Goal: Task Accomplishment & Management: Use online tool/utility

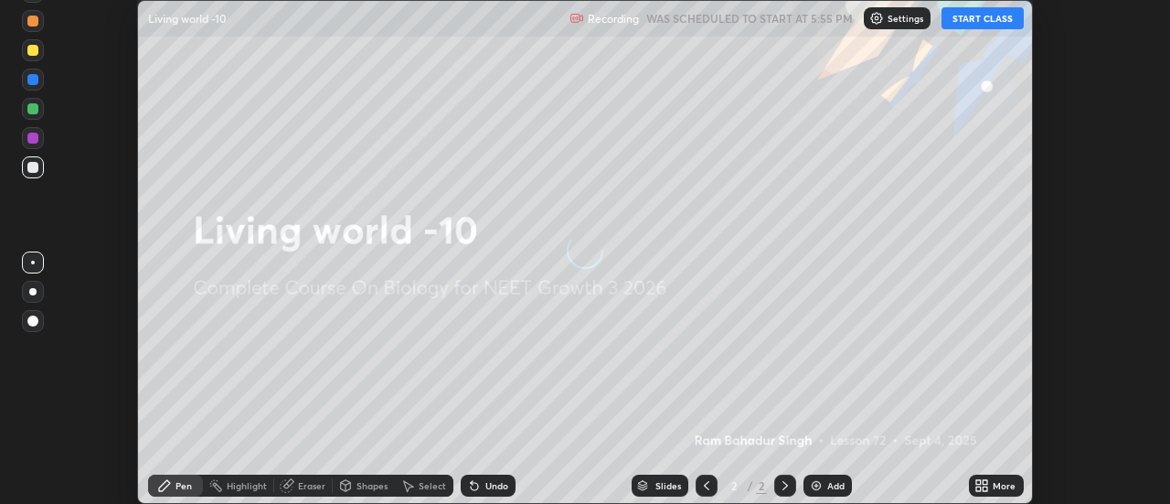
scroll to position [504, 1169]
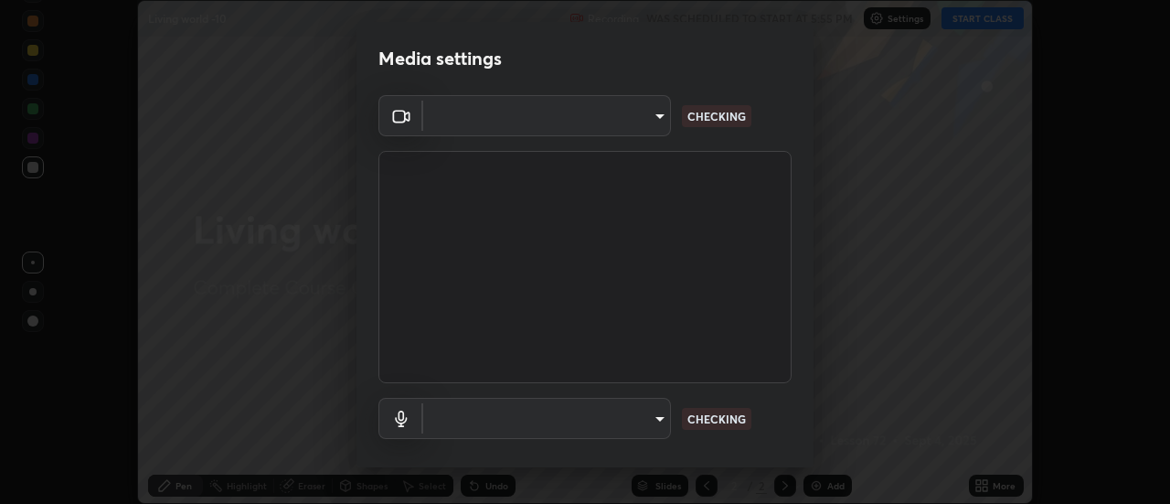
type input "cf8053163bb2f7d6ecf3d6bd7b4235d237b850a42bc303a0614f26eb784a67d0"
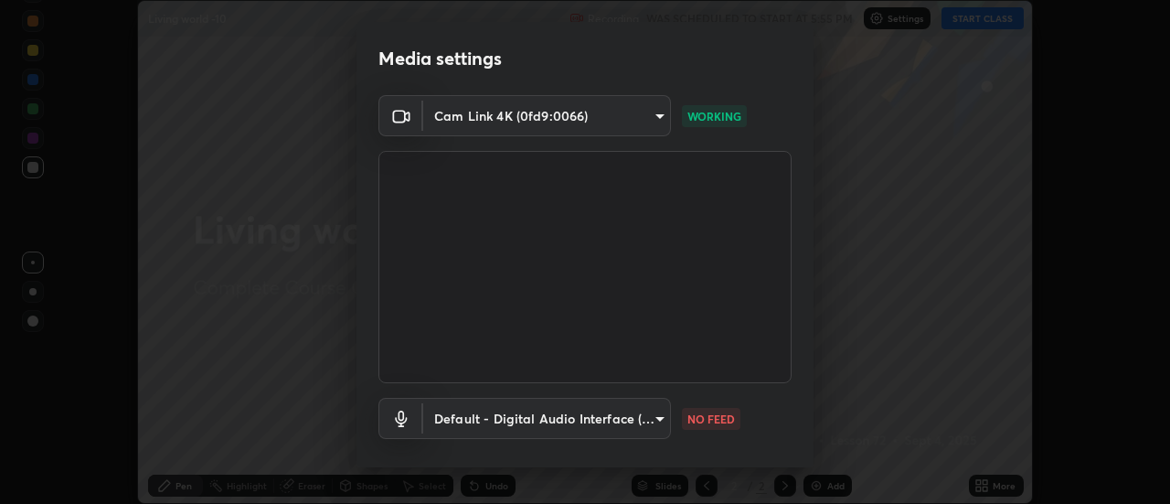
click at [617, 419] on body "Erase all Living world -10 Recording WAS SCHEDULED TO START AT 5:55 PM Settings…" at bounding box center [585, 252] width 1170 height 504
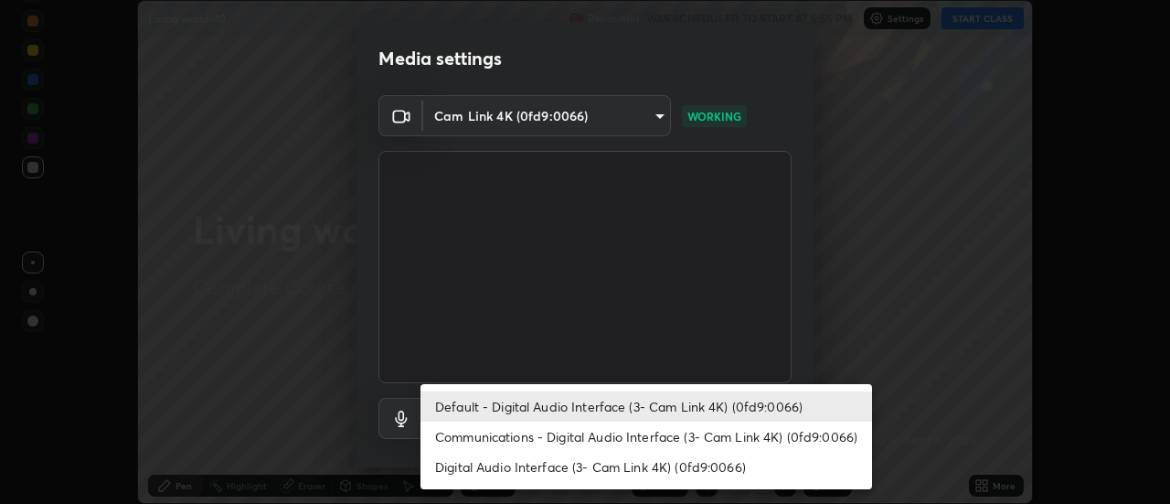
click at [674, 434] on li "Communications - Digital Audio Interface (3- Cam Link 4K) (0fd9:0066)" at bounding box center [647, 436] width 452 height 30
type input "communications"
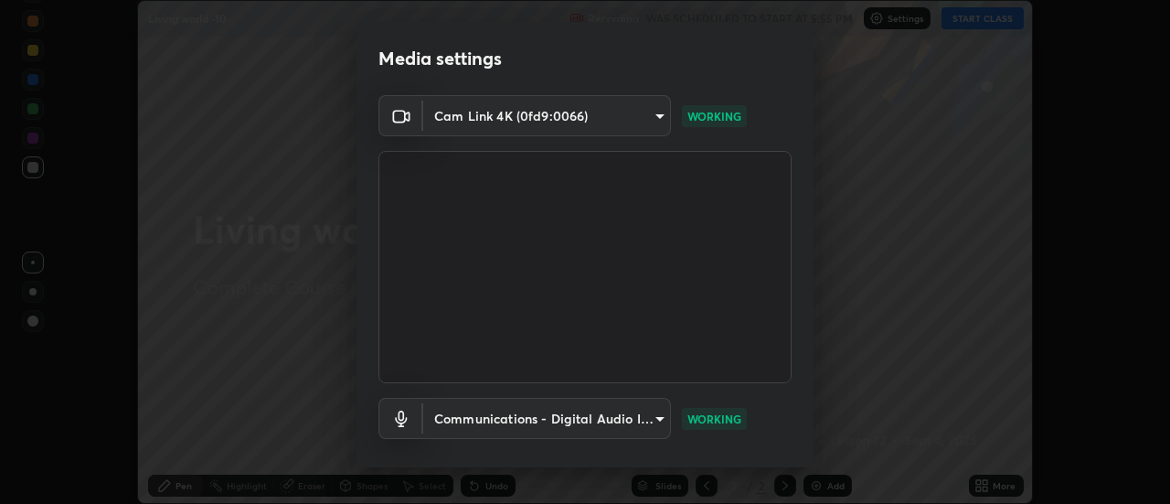
scroll to position [96, 0]
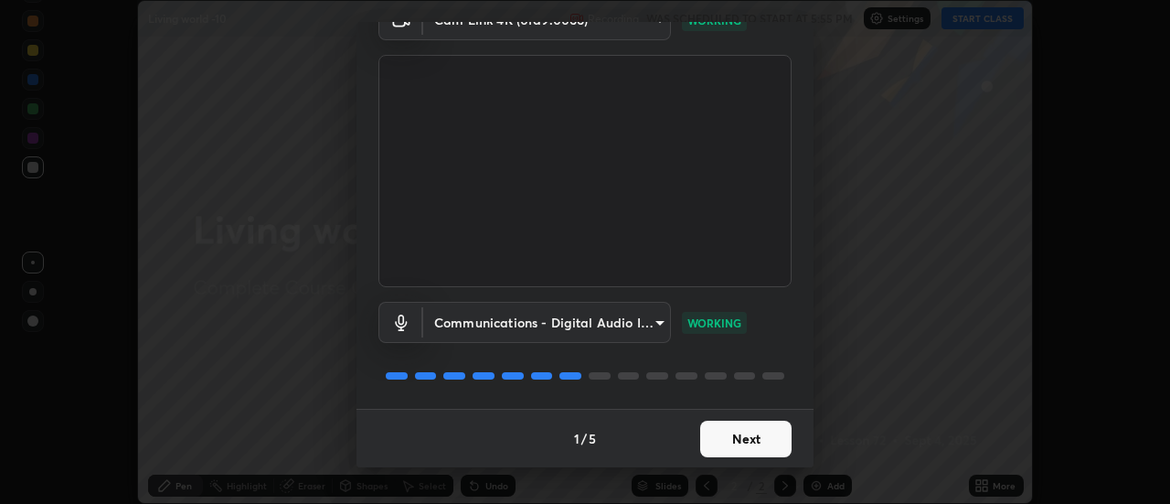
click at [742, 429] on button "Next" at bounding box center [745, 439] width 91 height 37
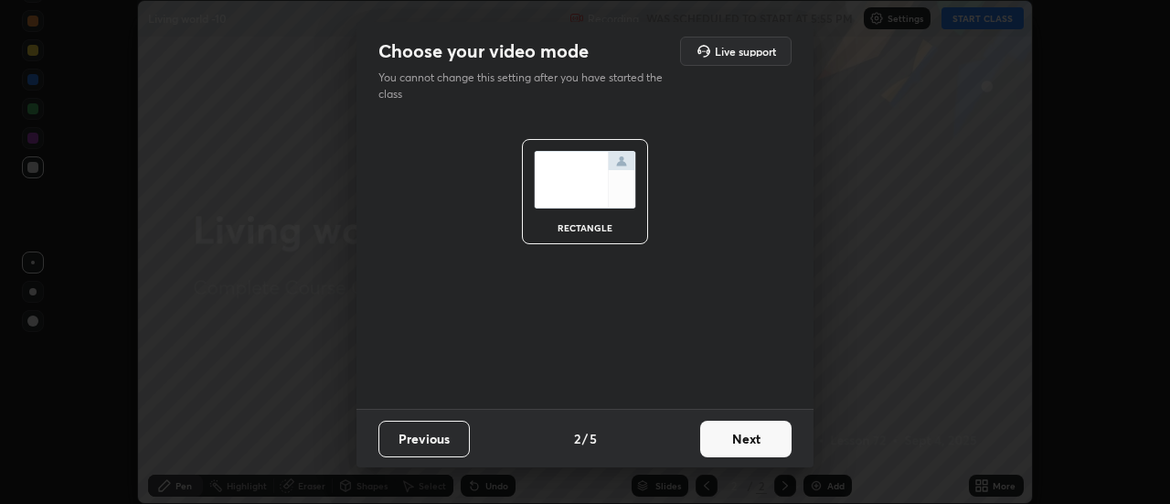
scroll to position [0, 0]
click at [758, 442] on button "Next" at bounding box center [745, 439] width 91 height 37
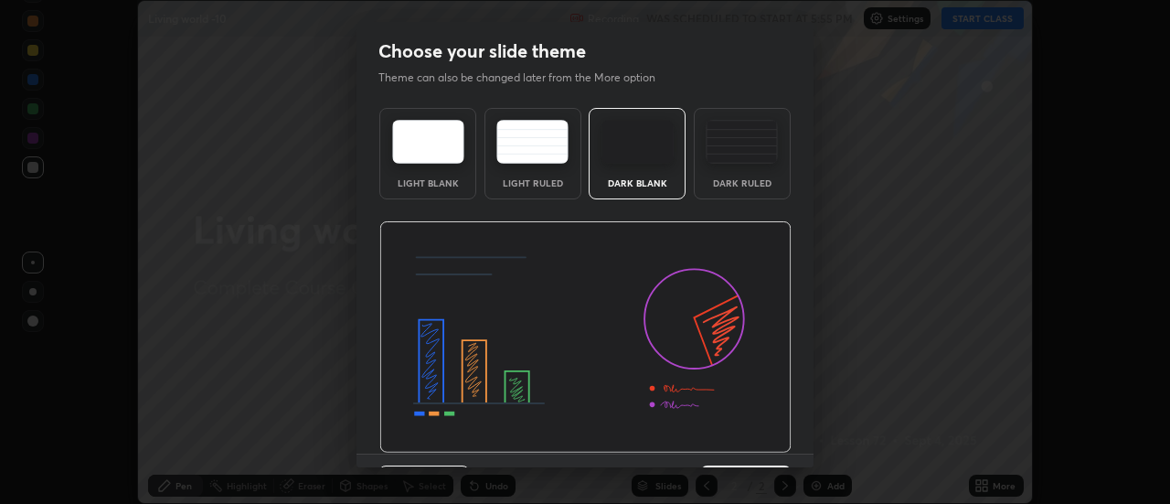
scroll to position [45, 0]
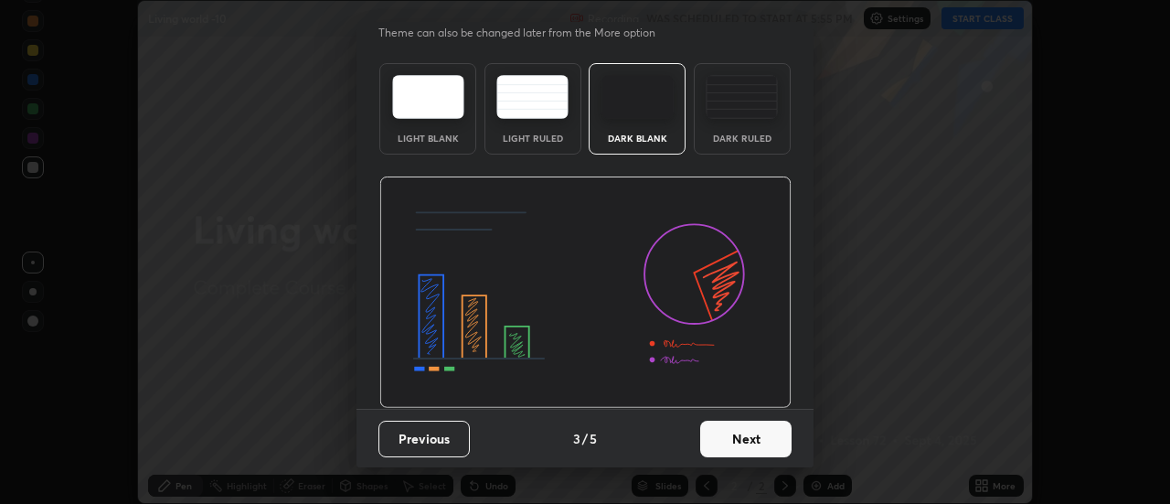
click at [767, 445] on button "Next" at bounding box center [745, 439] width 91 height 37
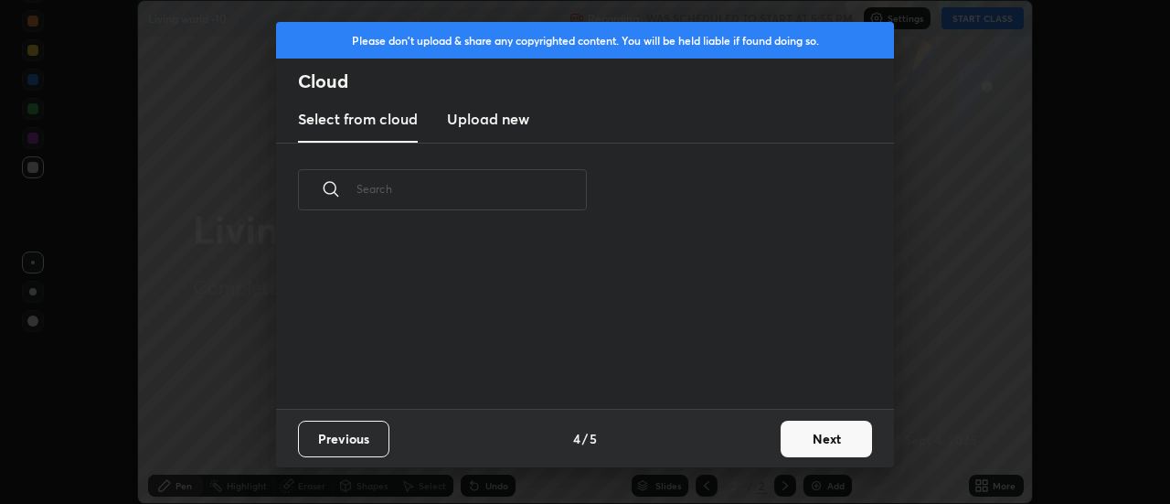
click at [842, 439] on button "Next" at bounding box center [826, 439] width 91 height 37
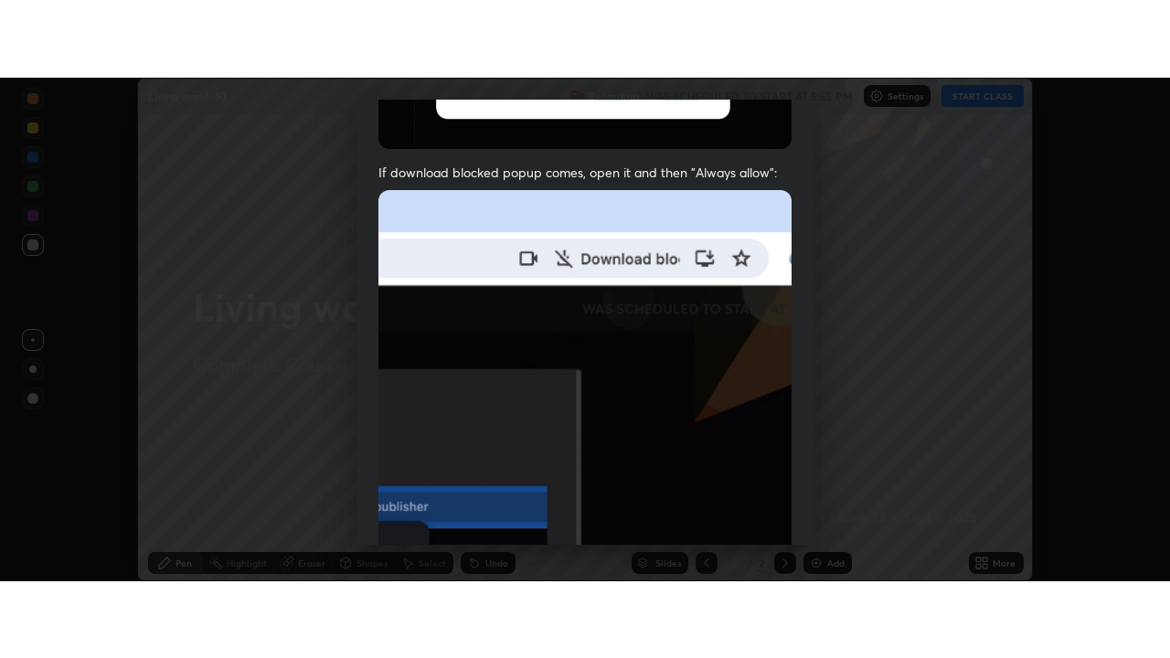
scroll to position [469, 0]
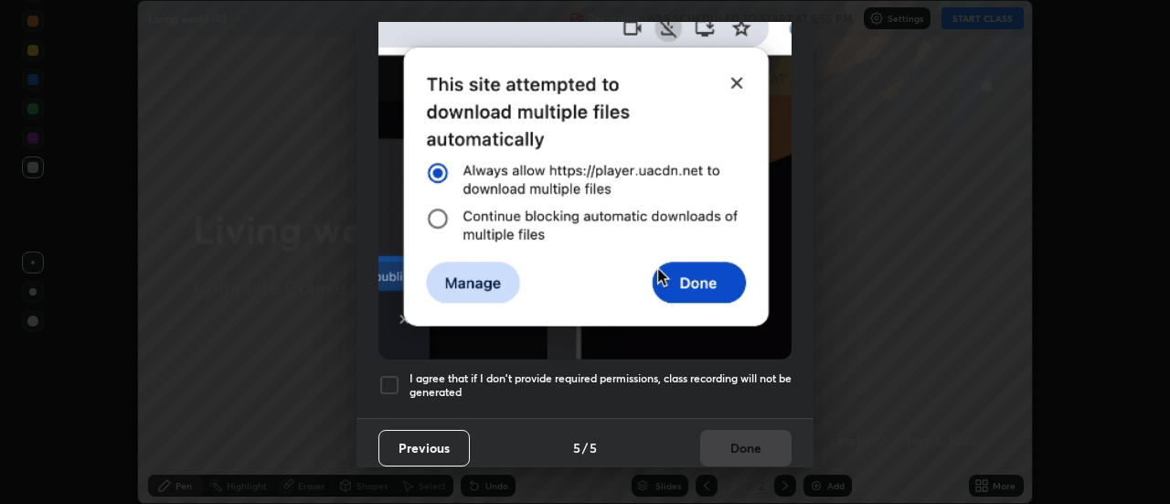
click at [388, 379] on div at bounding box center [390, 385] width 22 height 22
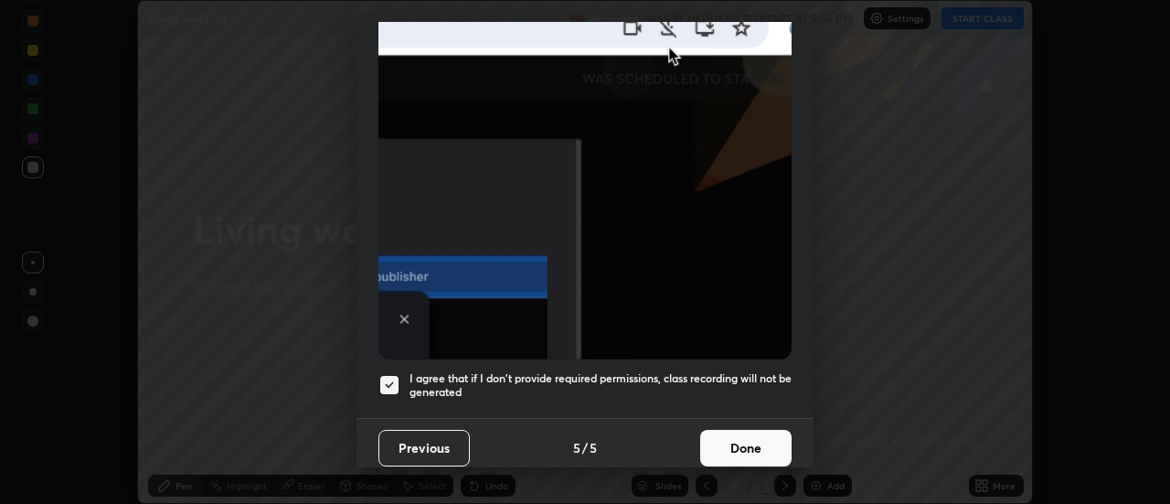
click at [752, 449] on button "Done" at bounding box center [745, 448] width 91 height 37
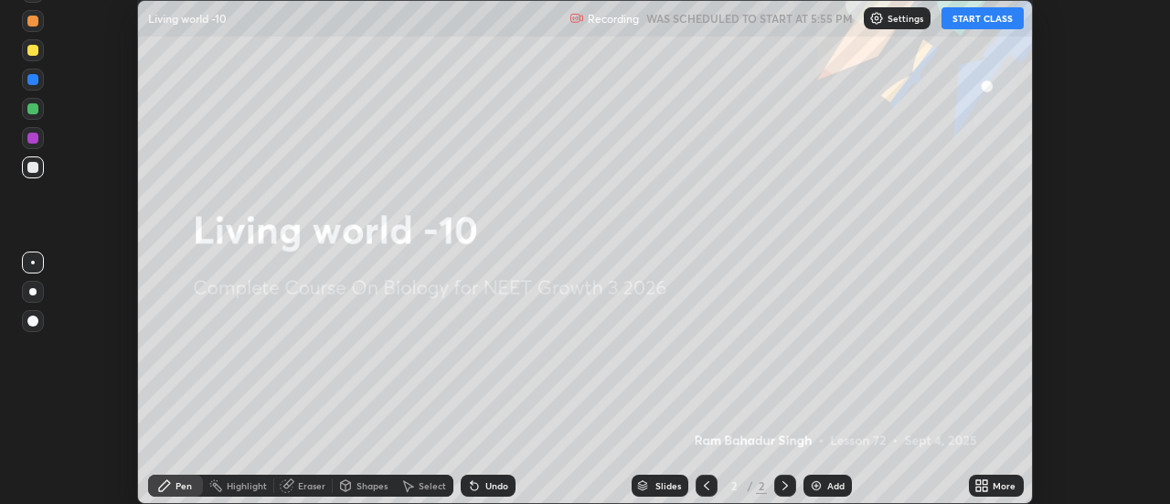
click at [980, 18] on button "START CLASS" at bounding box center [983, 18] width 82 height 22
click at [985, 490] on icon at bounding box center [986, 488] width 5 height 5
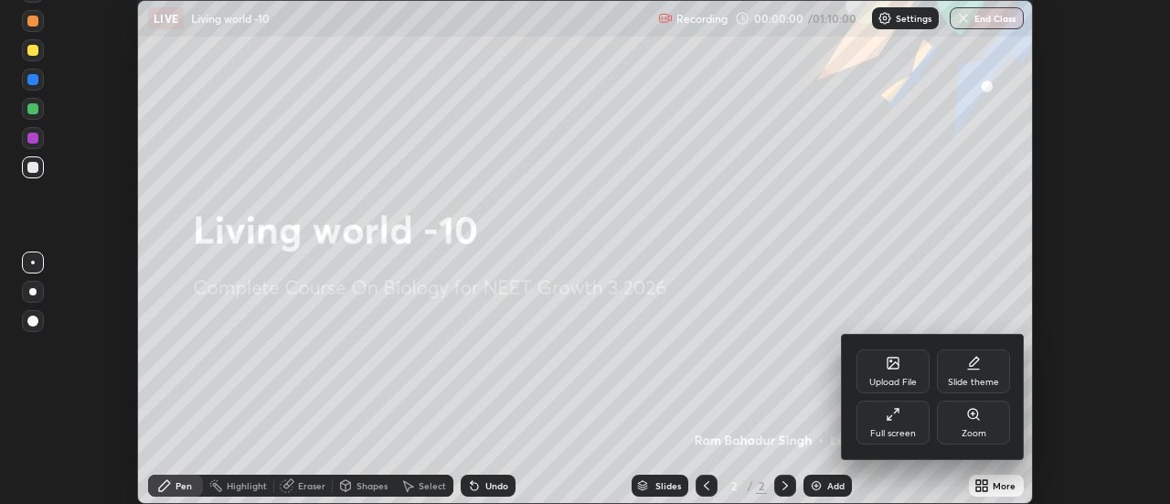
click at [882, 423] on div "Full screen" at bounding box center [893, 422] width 73 height 44
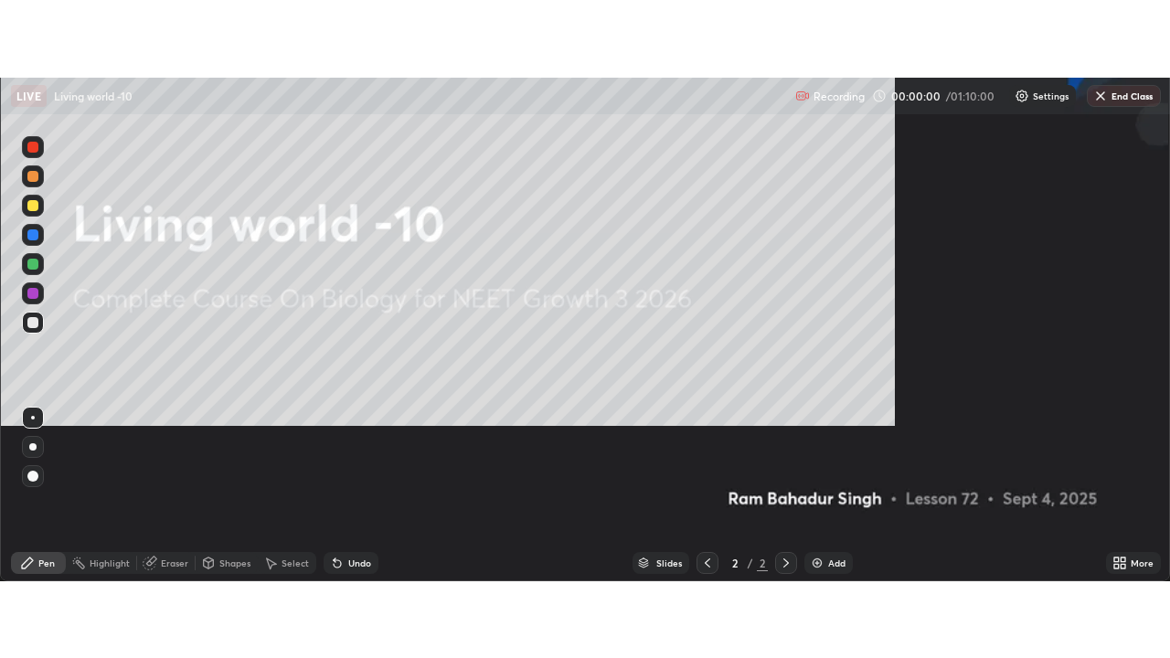
scroll to position [658, 1170]
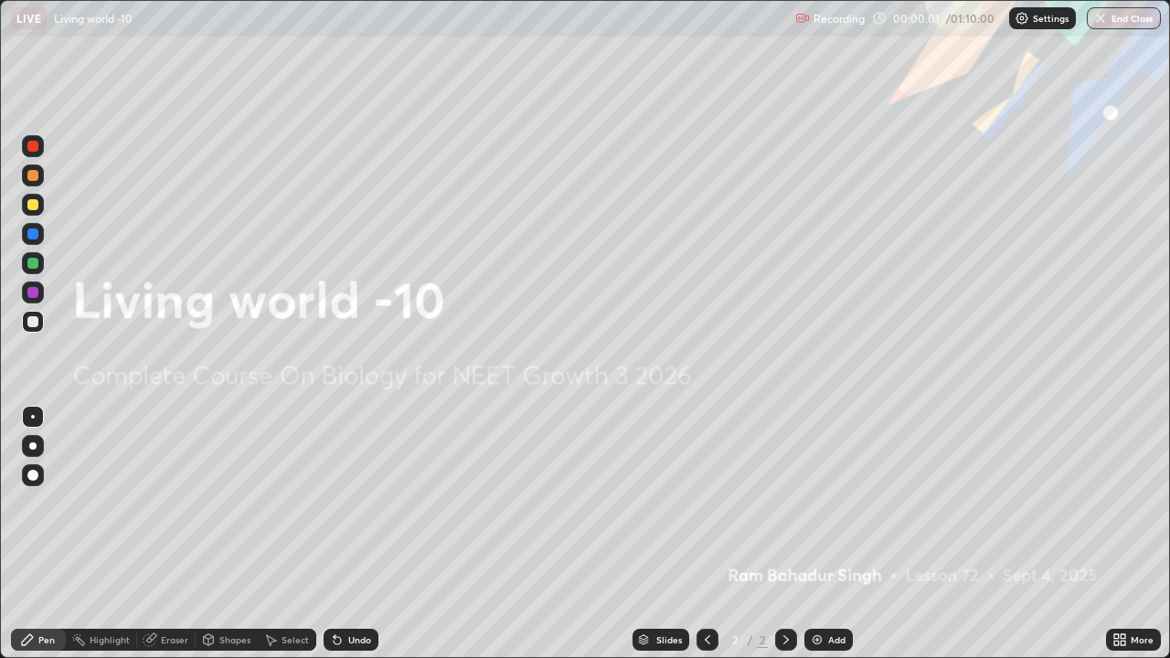
click at [814, 503] on img at bounding box center [817, 640] width 15 height 15
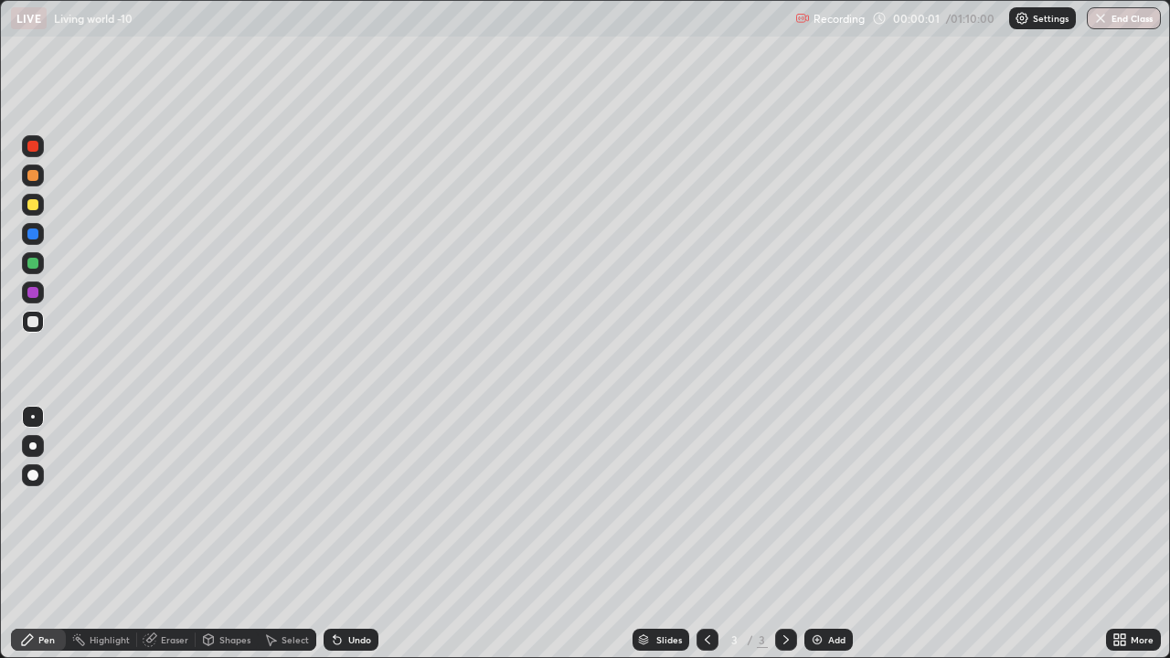
click at [817, 503] on img at bounding box center [817, 640] width 15 height 15
click at [816, 503] on img at bounding box center [817, 640] width 15 height 15
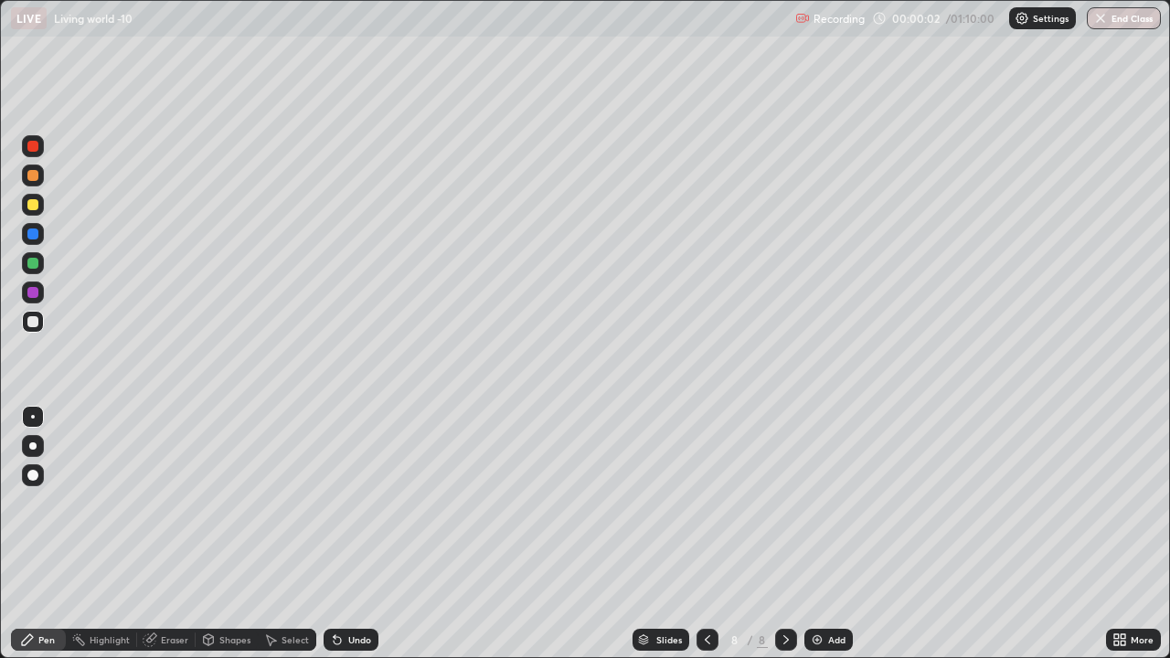
click at [816, 503] on img at bounding box center [817, 640] width 15 height 15
click at [815, 503] on img at bounding box center [817, 640] width 15 height 15
click at [813, 503] on img at bounding box center [817, 640] width 15 height 15
click at [811, 503] on img at bounding box center [817, 640] width 15 height 15
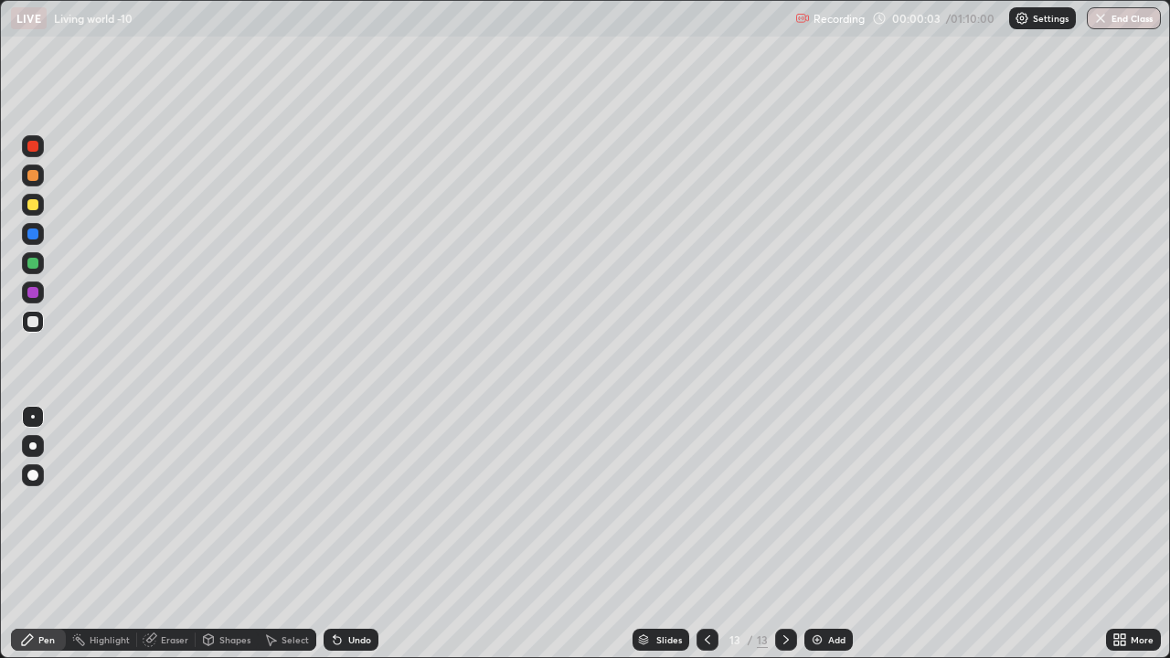
click at [811, 503] on img at bounding box center [817, 640] width 15 height 15
click at [706, 503] on icon at bounding box center [707, 640] width 15 height 15
click at [709, 503] on icon at bounding box center [707, 640] width 15 height 15
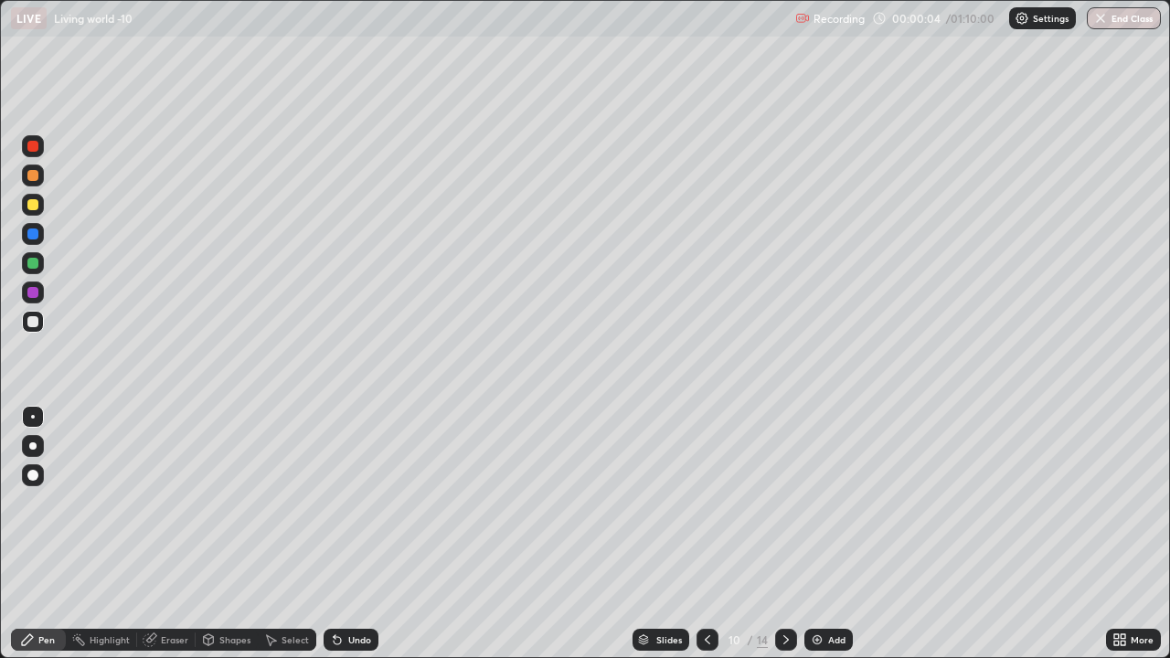
click at [706, 503] on icon at bounding box center [707, 640] width 15 height 15
click at [709, 503] on icon at bounding box center [707, 640] width 15 height 15
click at [706, 503] on icon at bounding box center [707, 640] width 15 height 15
click at [707, 503] on icon at bounding box center [707, 639] width 5 height 9
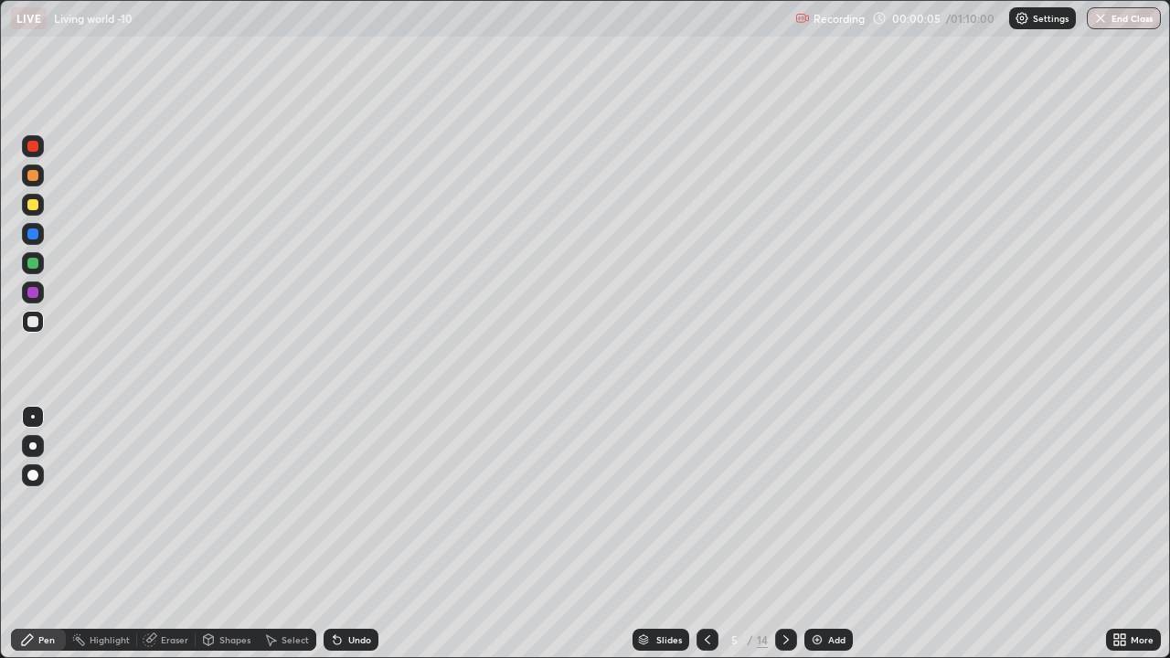
click at [706, 503] on icon at bounding box center [707, 640] width 15 height 15
click at [704, 503] on icon at bounding box center [707, 640] width 15 height 15
click at [706, 503] on icon at bounding box center [707, 639] width 5 height 9
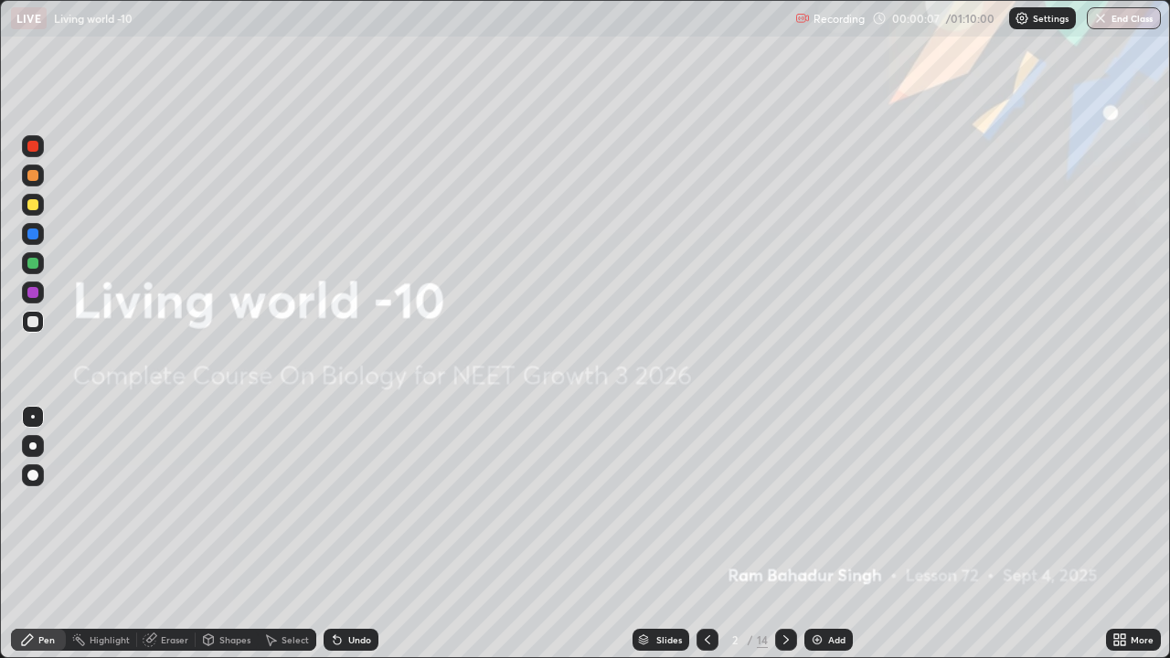
click at [784, 503] on icon at bounding box center [786, 639] width 5 height 9
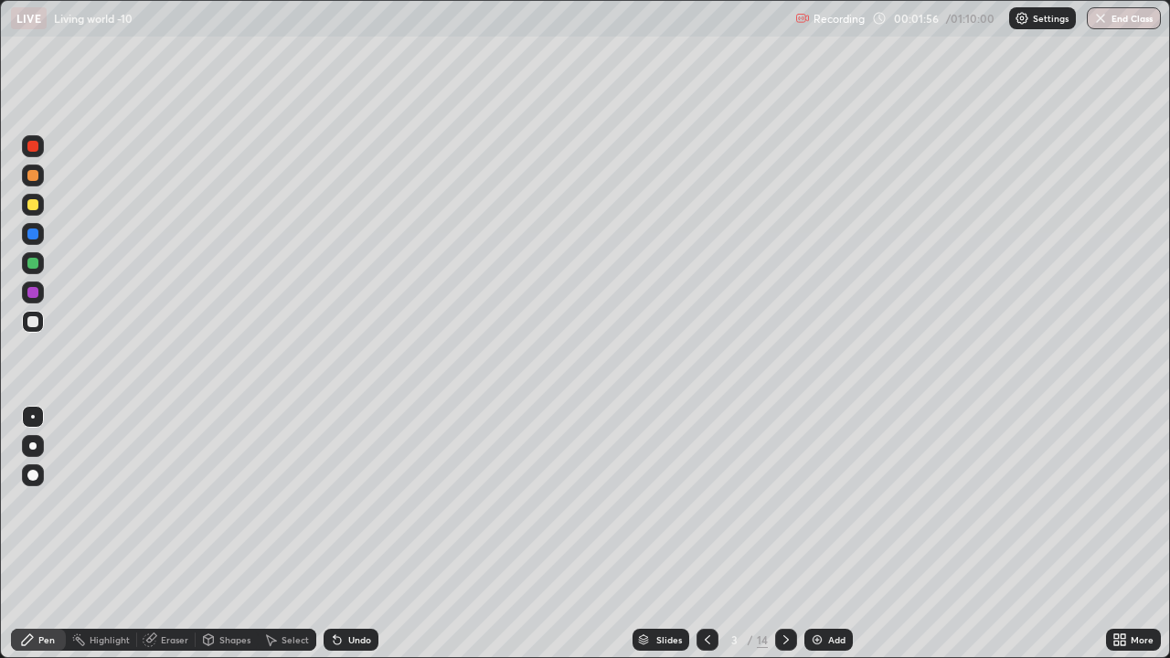
click at [36, 207] on div at bounding box center [32, 204] width 11 height 11
click at [32, 259] on div at bounding box center [32, 263] width 11 height 11
click at [36, 448] on div at bounding box center [33, 446] width 22 height 22
click at [34, 474] on div at bounding box center [32, 475] width 11 height 11
click at [37, 325] on div at bounding box center [32, 321] width 11 height 11
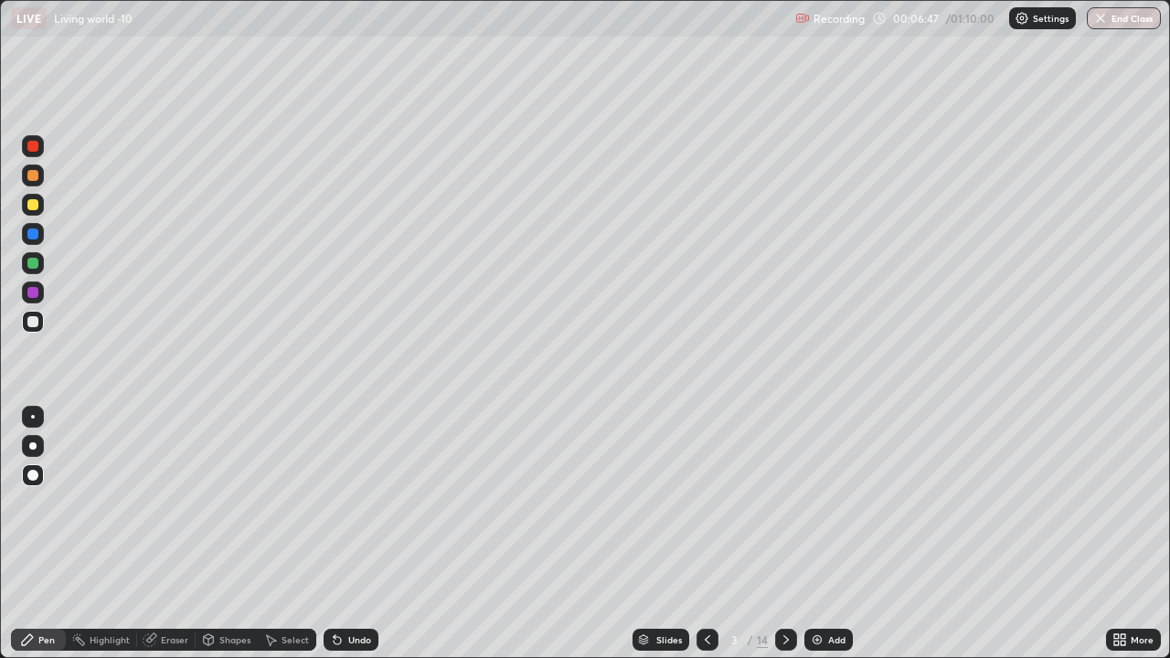
click at [40, 240] on div at bounding box center [33, 234] width 22 height 22
click at [39, 444] on div at bounding box center [33, 446] width 22 height 22
click at [38, 213] on div at bounding box center [33, 205] width 22 height 22
click at [33, 417] on div at bounding box center [33, 417] width 4 height 4
click at [37, 207] on div at bounding box center [32, 204] width 11 height 11
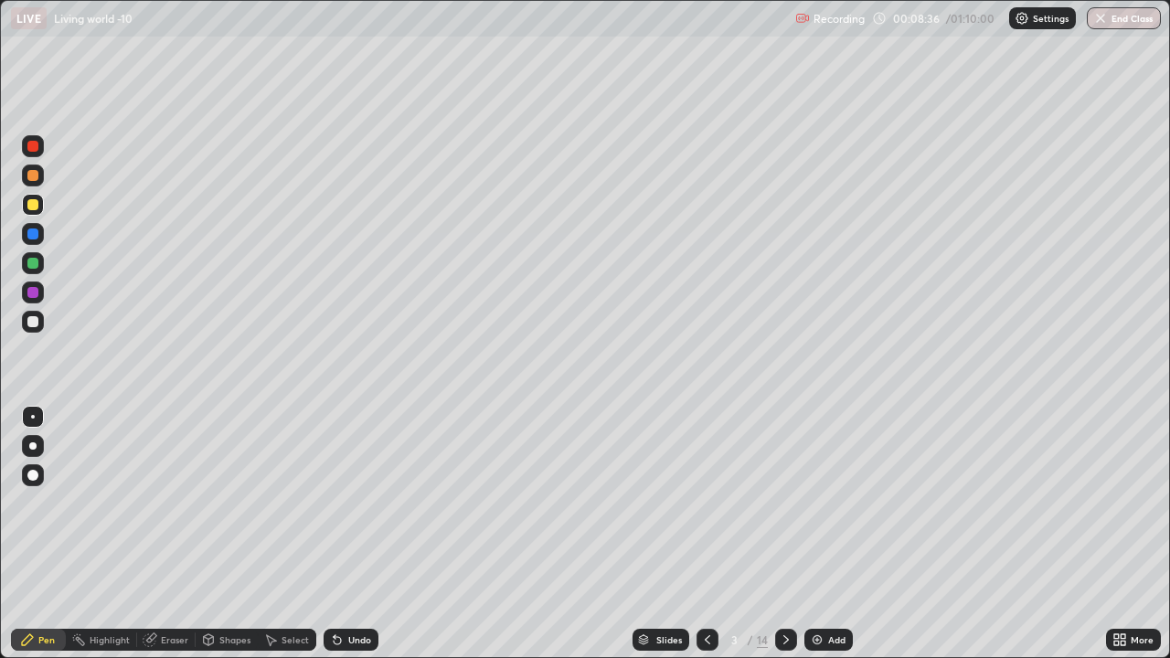
click at [37, 208] on div at bounding box center [32, 204] width 11 height 11
click at [33, 446] on div at bounding box center [32, 446] width 7 height 7
click at [33, 476] on div at bounding box center [32, 475] width 11 height 11
click at [32, 263] on div at bounding box center [32, 263] width 11 height 11
click at [36, 324] on div at bounding box center [32, 321] width 11 height 11
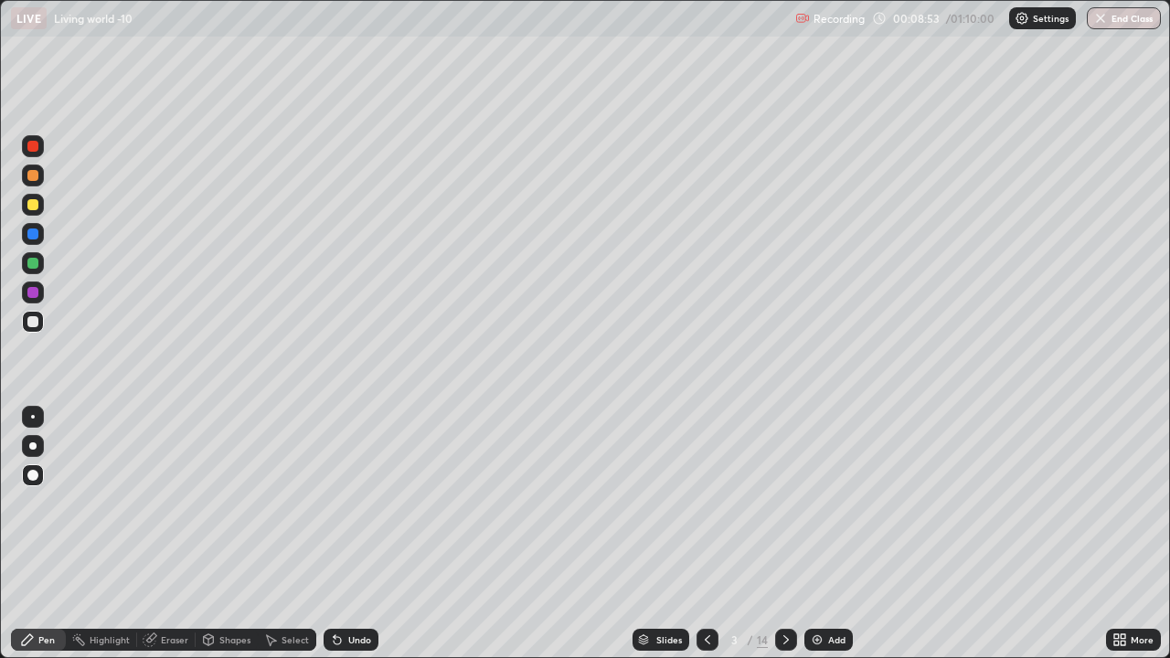
click at [37, 208] on div at bounding box center [32, 204] width 11 height 11
click at [33, 417] on div at bounding box center [33, 417] width 4 height 4
click at [785, 503] on div at bounding box center [786, 640] width 22 height 22
click at [37, 263] on div at bounding box center [32, 263] width 11 height 11
click at [783, 503] on icon at bounding box center [786, 640] width 15 height 15
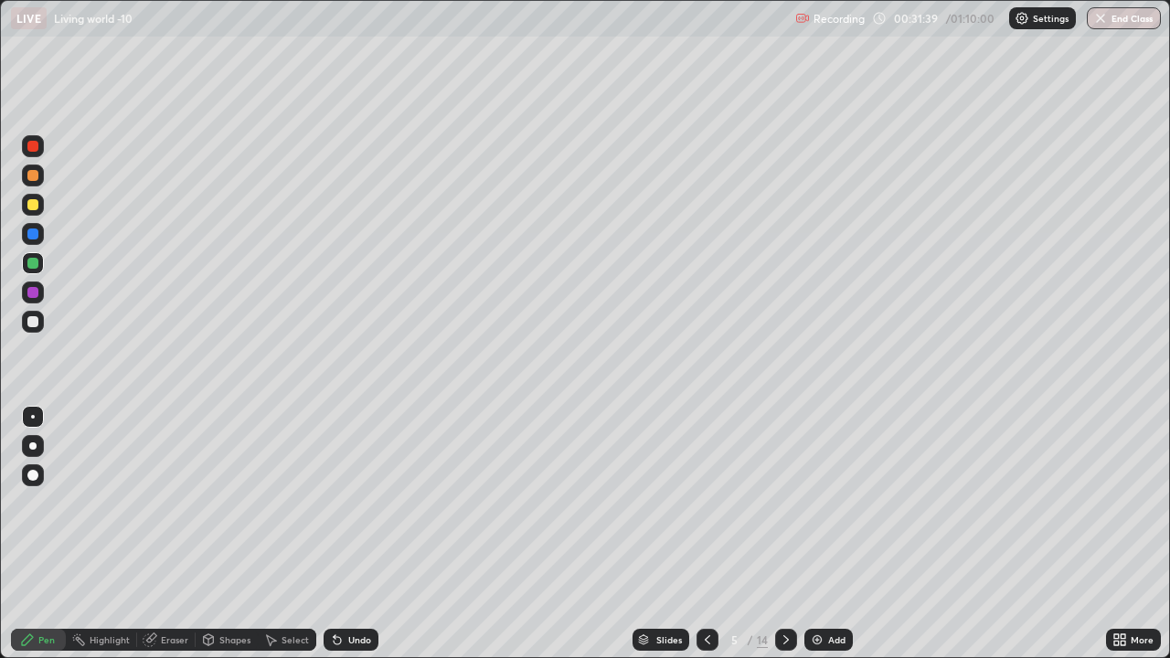
click at [37, 206] on div at bounding box center [32, 204] width 11 height 11
click at [37, 473] on div at bounding box center [32, 475] width 11 height 11
click at [37, 266] on div at bounding box center [32, 263] width 11 height 11
click at [39, 206] on div at bounding box center [33, 205] width 22 height 22
click at [43, 423] on div at bounding box center [33, 416] width 22 height 29
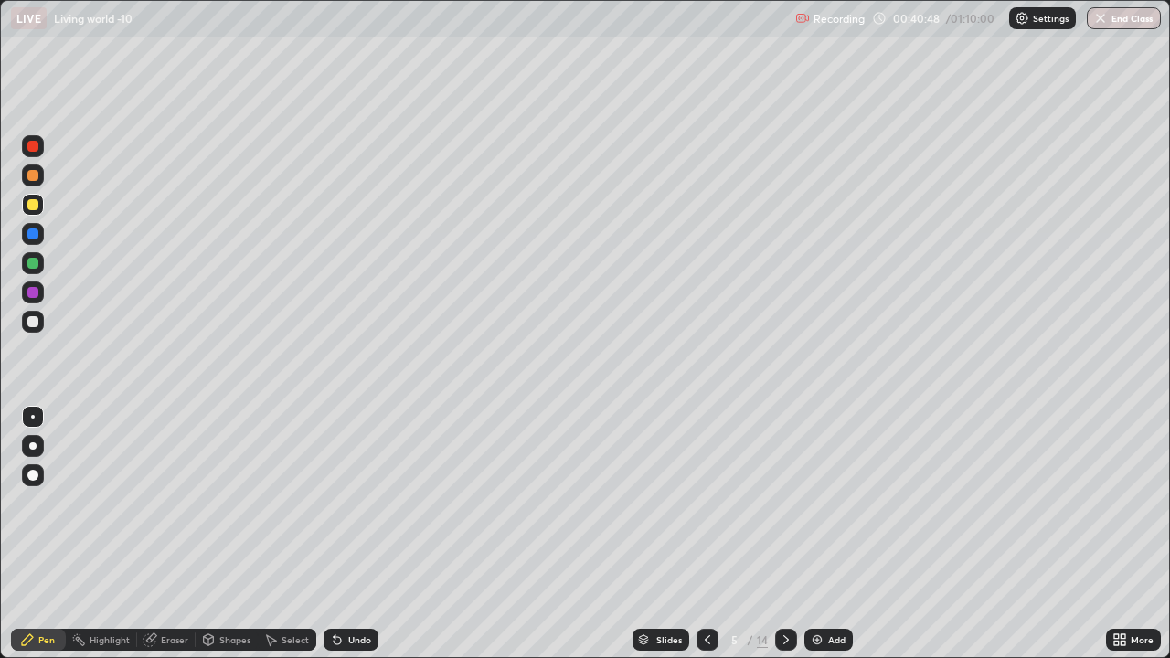
click at [31, 443] on div at bounding box center [32, 446] width 7 height 7
click at [30, 263] on div at bounding box center [32, 263] width 11 height 11
click at [34, 475] on div at bounding box center [32, 475] width 11 height 11
click at [36, 447] on div at bounding box center [32, 446] width 7 height 7
click at [34, 215] on div at bounding box center [33, 205] width 22 height 22
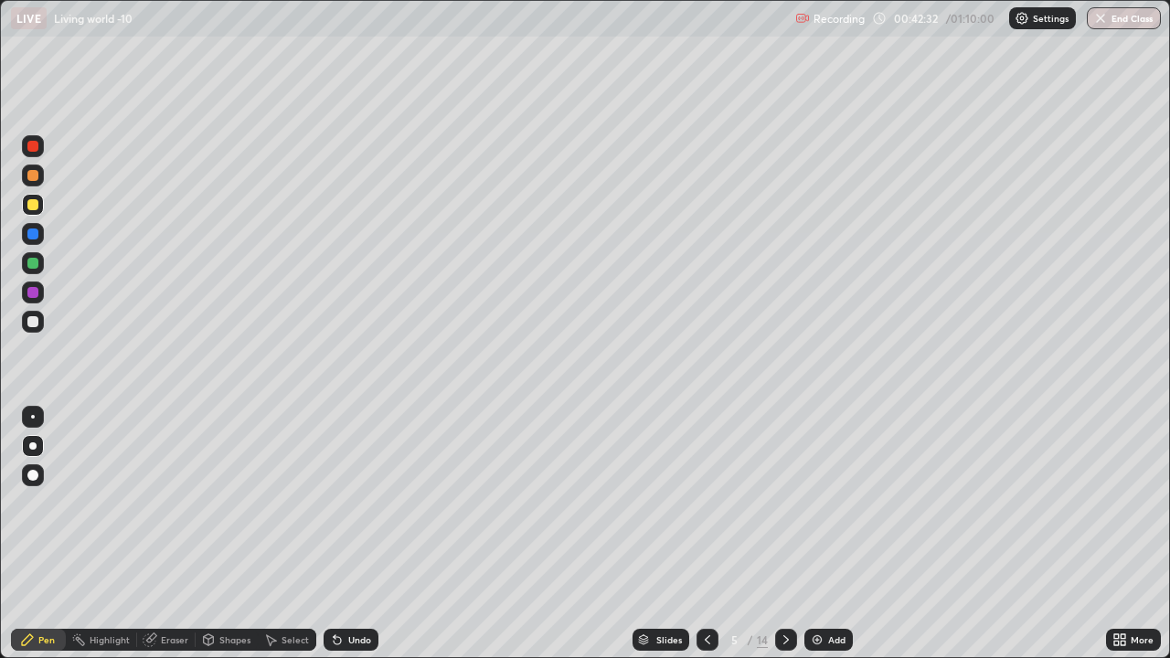
click at [786, 503] on div at bounding box center [786, 640] width 22 height 22
click at [784, 503] on icon at bounding box center [786, 640] width 15 height 15
click at [33, 264] on div at bounding box center [32, 263] width 11 height 11
click at [33, 417] on div at bounding box center [33, 417] width 4 height 4
click at [1099, 23] on img "button" at bounding box center [1100, 18] width 15 height 15
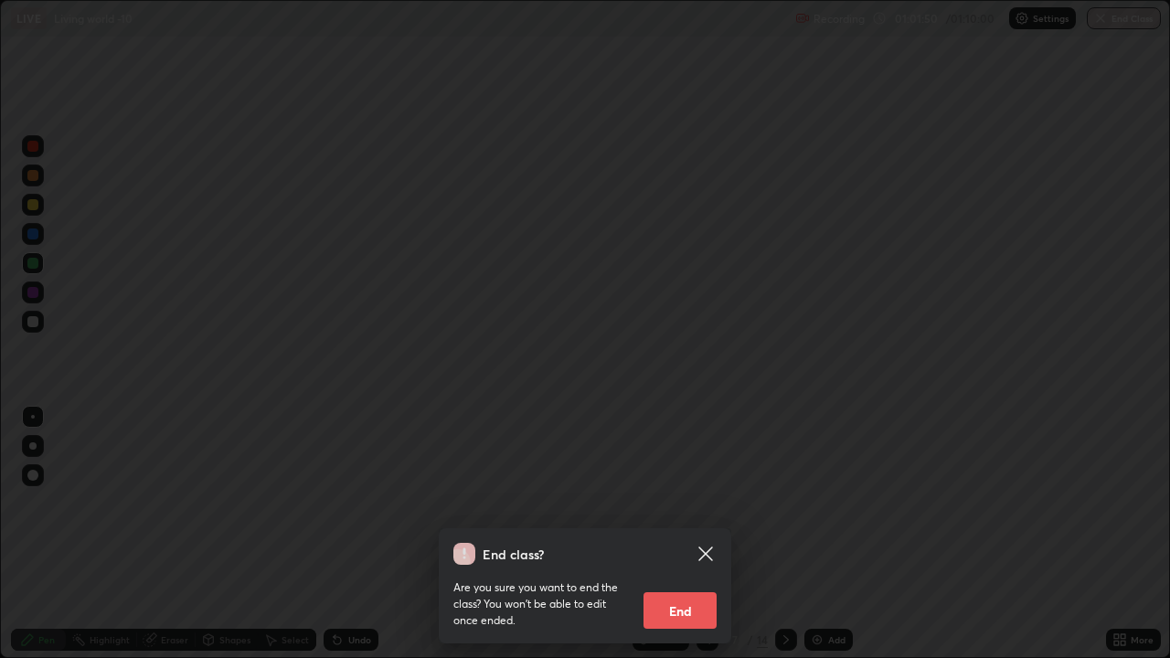
click at [684, 503] on button "End" at bounding box center [680, 610] width 73 height 37
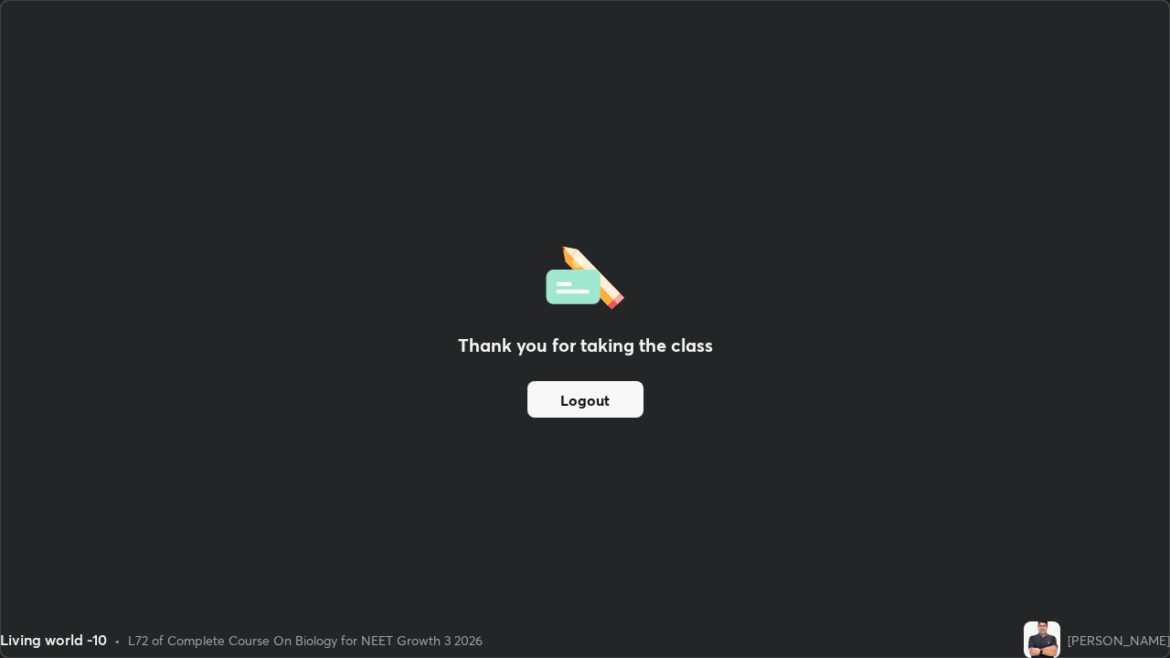
click at [609, 407] on button "Logout" at bounding box center [586, 399] width 116 height 37
